Goal: Navigation & Orientation: Find specific page/section

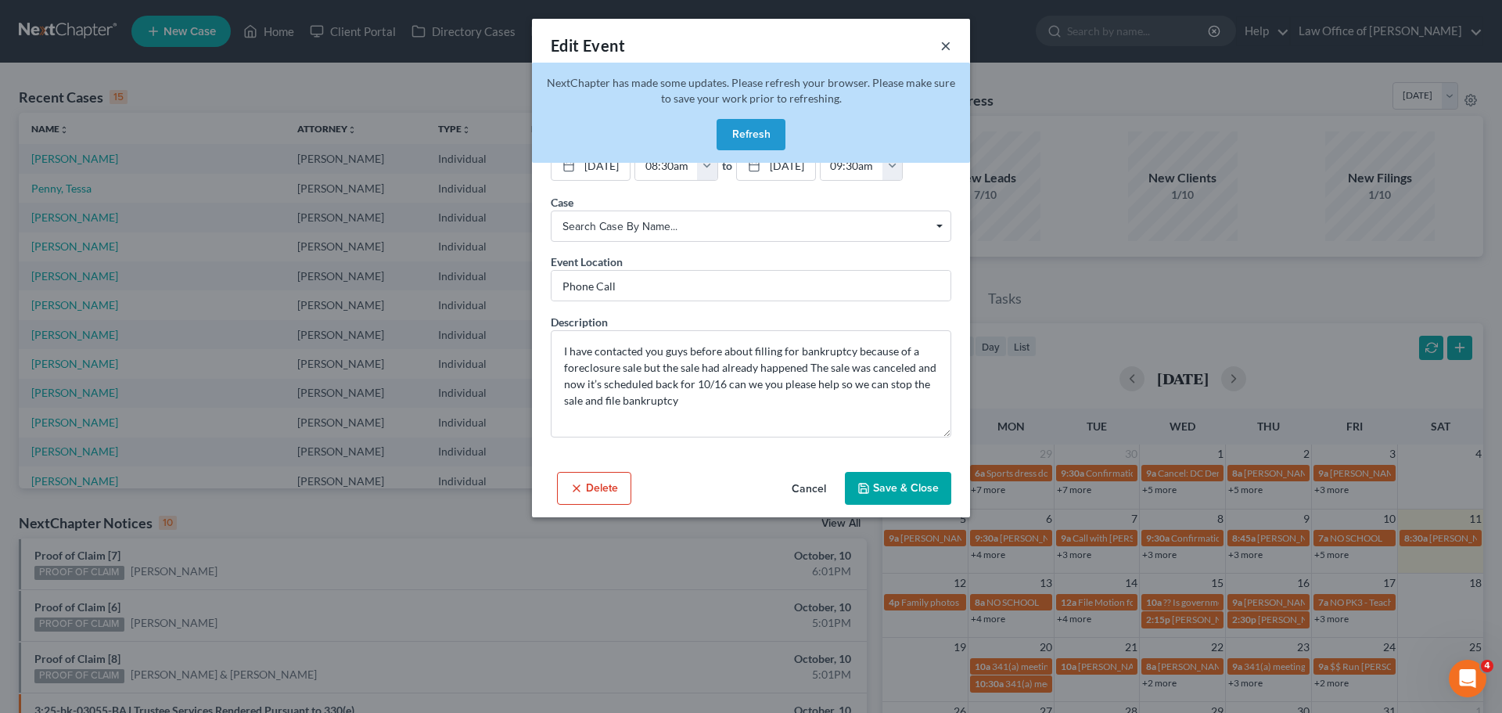
click at [950, 45] on button "×" at bounding box center [945, 45] width 11 height 19
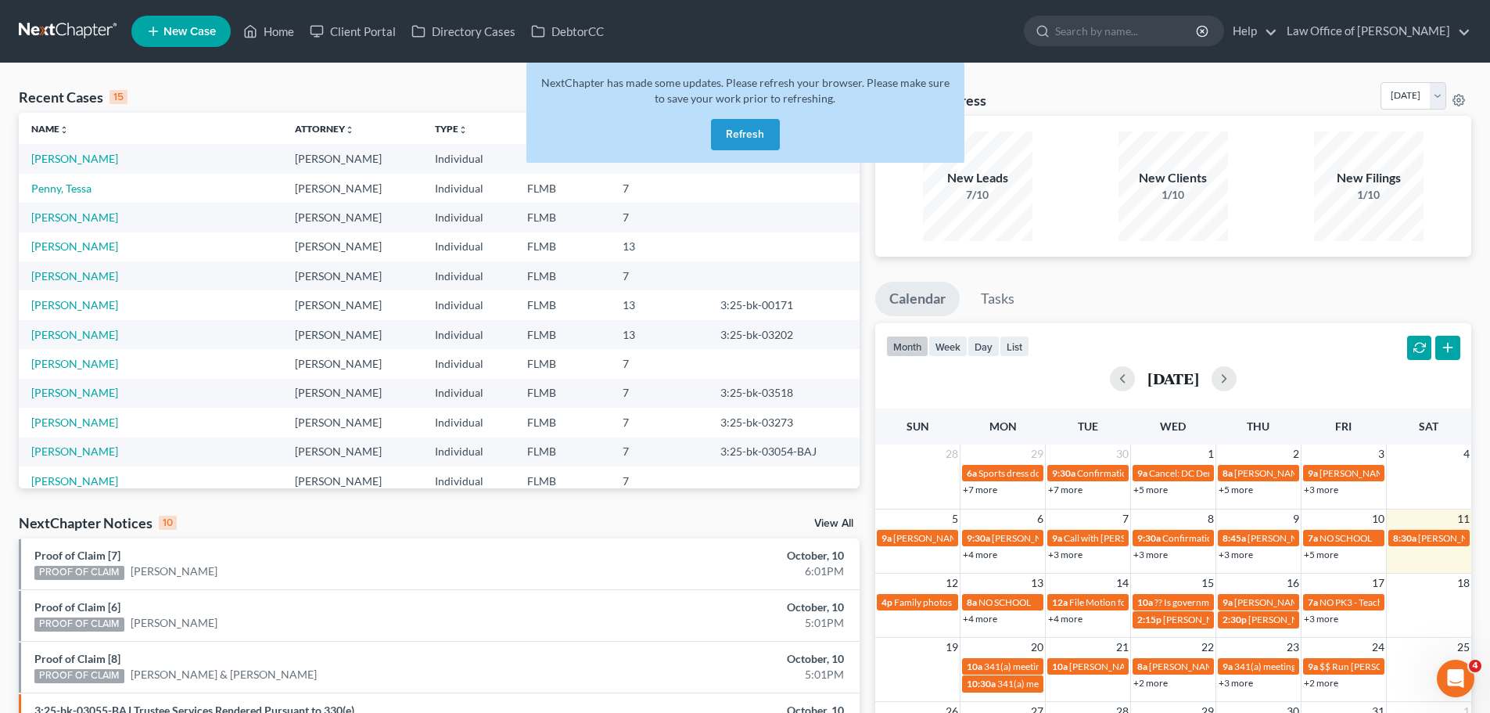
click at [741, 133] on button "Refresh" at bounding box center [745, 134] width 69 height 31
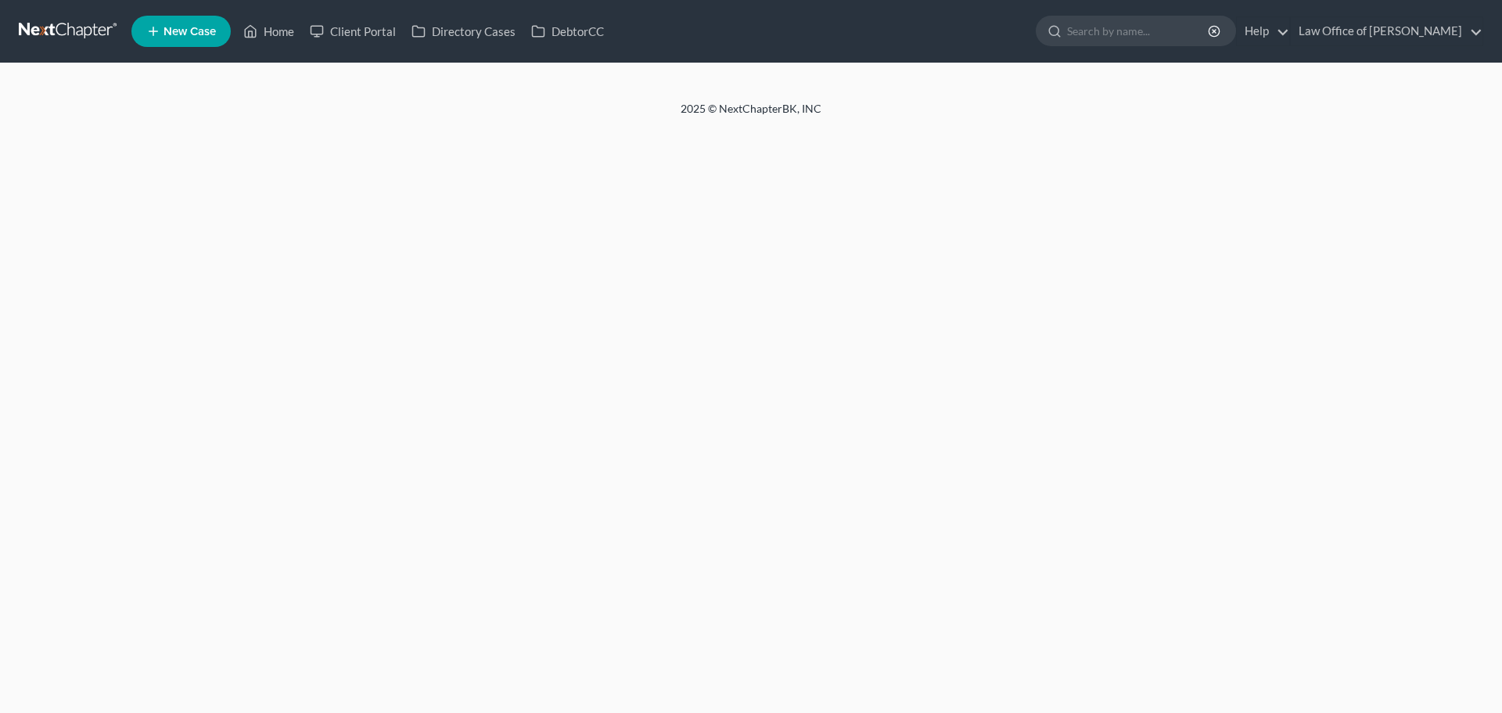
click at [276, 33] on link "Home" at bounding box center [268, 31] width 66 height 28
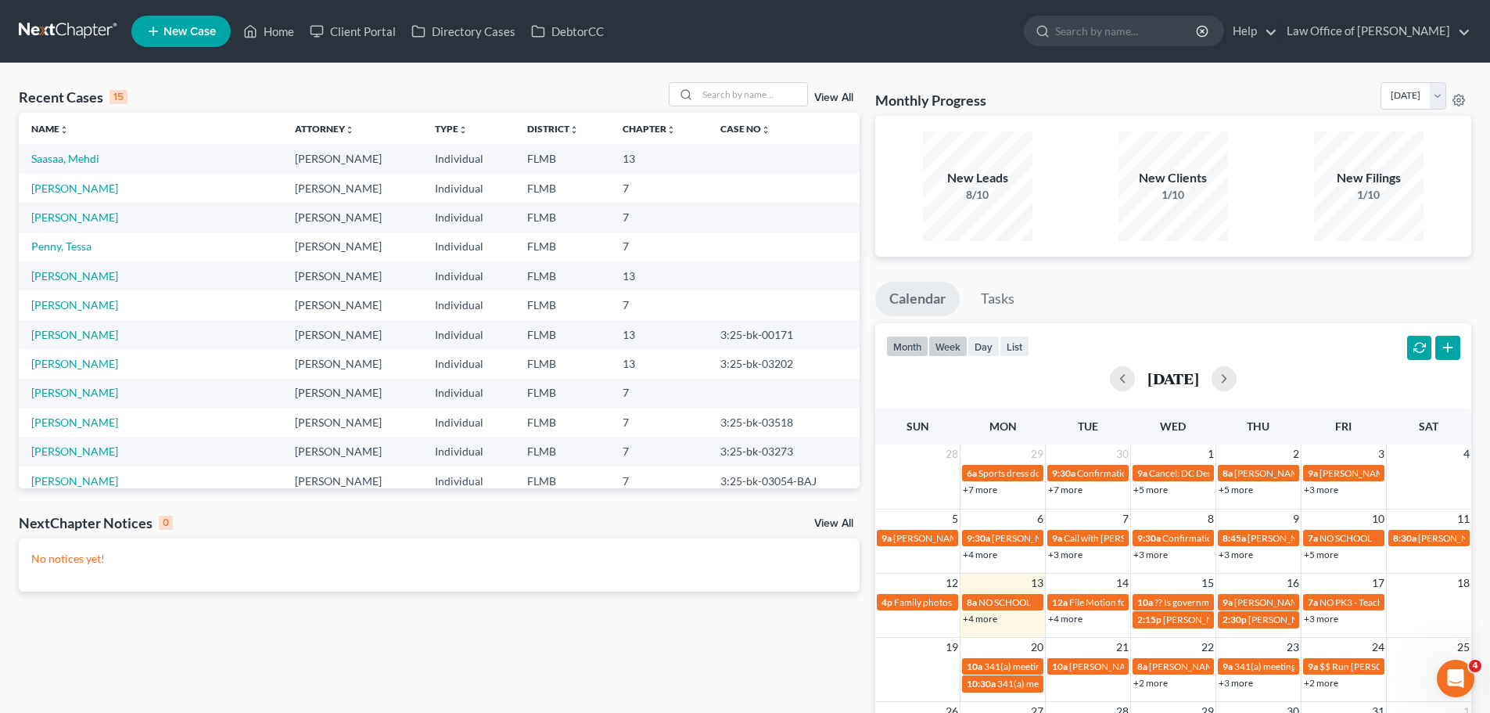
click at [952, 344] on button "week" at bounding box center [947, 346] width 39 height 21
